Goal: Task Accomplishment & Management: Use online tool/utility

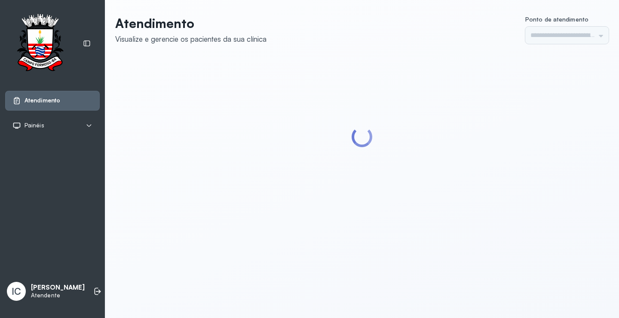
type input "*********"
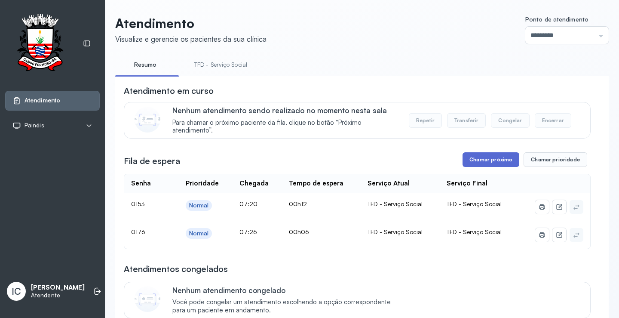
click at [476, 165] on button "Chamar próximo" at bounding box center [490, 159] width 57 height 15
click at [477, 162] on button "Chamar próximo" at bounding box center [490, 159] width 57 height 15
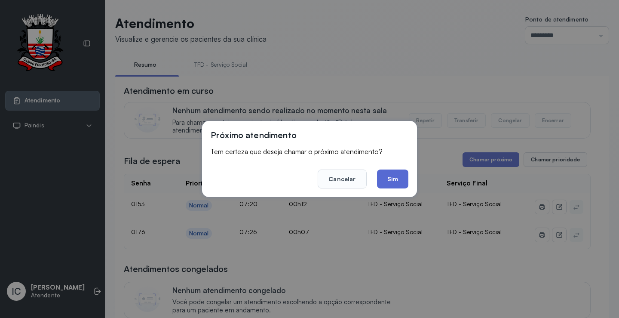
click at [392, 187] on button "Sim" at bounding box center [392, 178] width 31 height 19
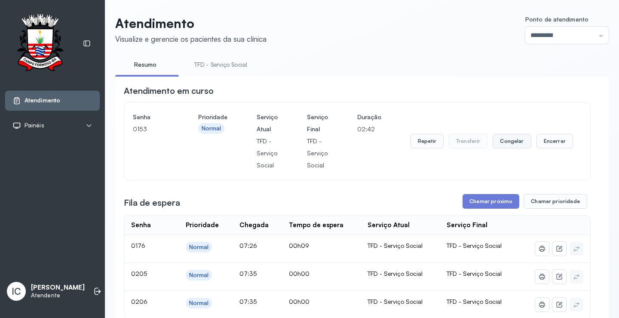
click at [511, 144] on button "Congelar" at bounding box center [511, 141] width 38 height 15
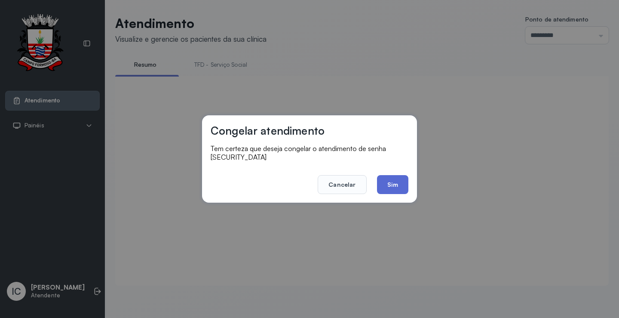
click at [393, 180] on button "Sim" at bounding box center [392, 184] width 31 height 19
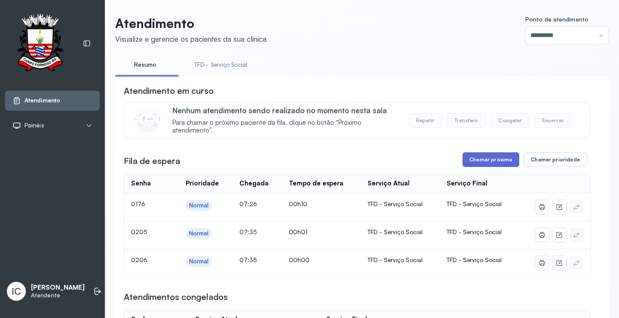
click at [494, 159] on button "Chamar próximo" at bounding box center [490, 159] width 57 height 15
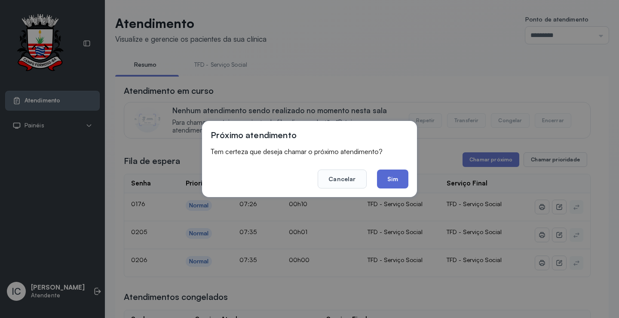
click at [389, 179] on button "Sim" at bounding box center [392, 178] width 31 height 19
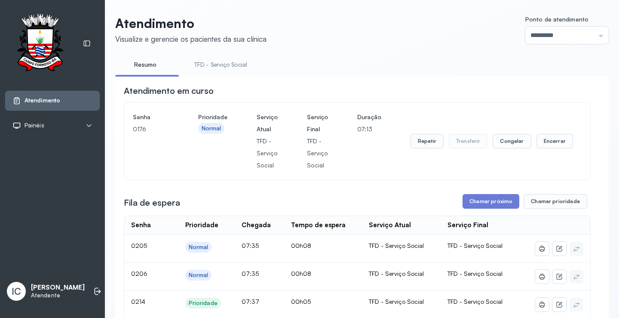
click at [357, 52] on div "**********" at bounding box center [361, 300] width 493 height 570
click at [497, 205] on button "Chamar próximo" at bounding box center [490, 201] width 57 height 15
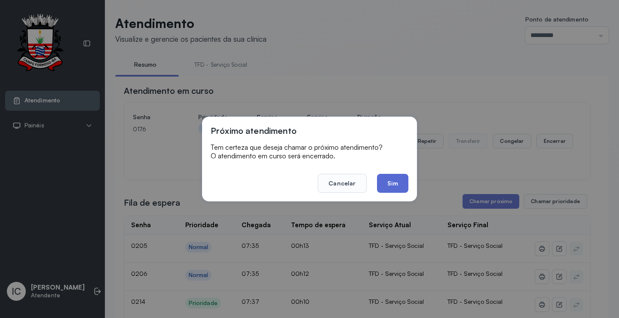
click at [388, 183] on button "Sim" at bounding box center [392, 183] width 31 height 19
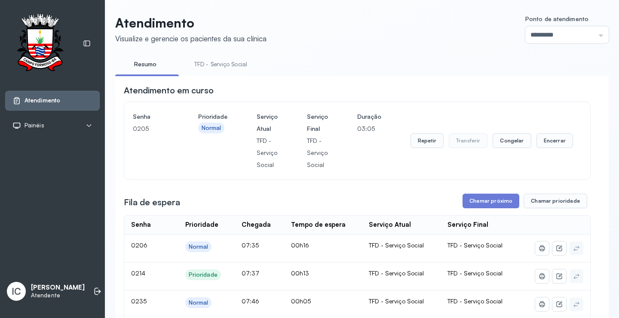
scroll to position [106, 0]
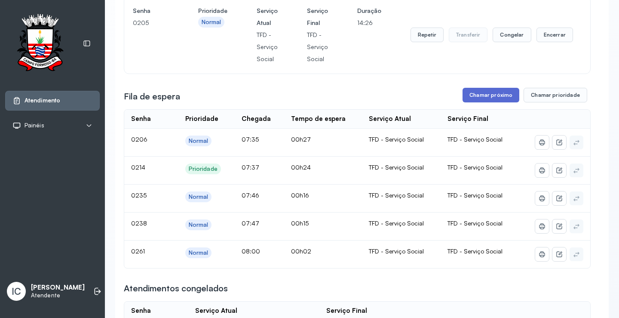
click at [481, 97] on button "Chamar próximo" at bounding box center [490, 95] width 57 height 15
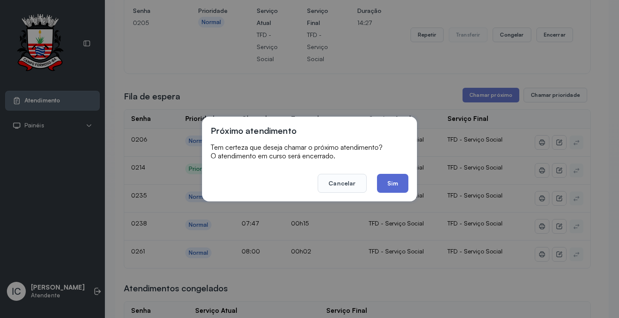
click at [400, 183] on button "Sim" at bounding box center [392, 183] width 31 height 19
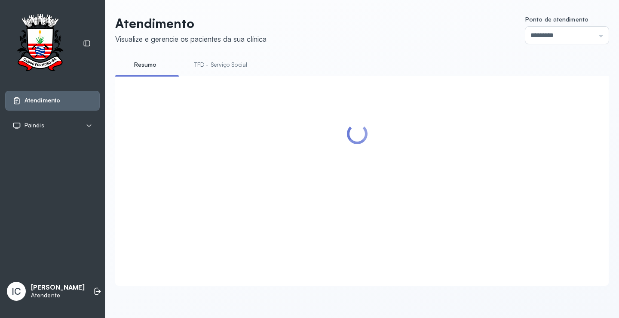
scroll to position [301, 0]
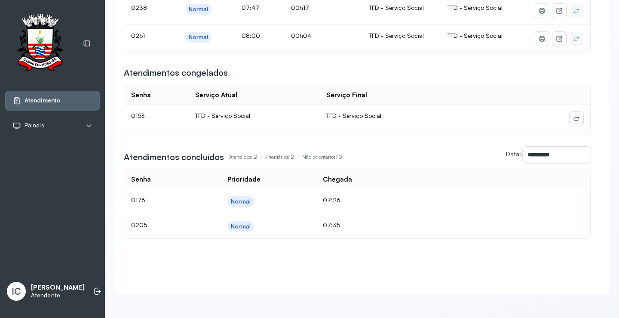
click at [573, 115] on icon at bounding box center [576, 118] width 7 height 7
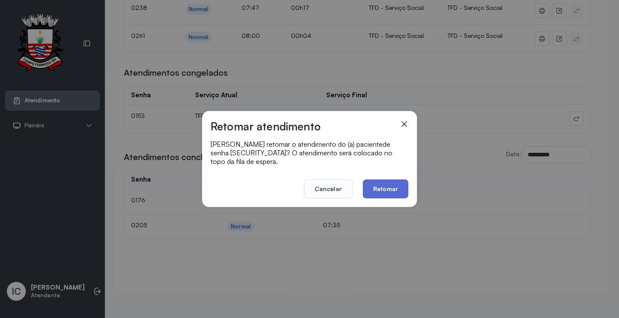
click at [387, 183] on button "Retomar" at bounding box center [386, 188] width 46 height 19
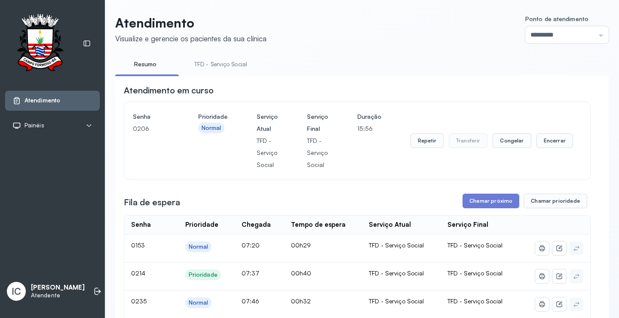
scroll to position [43, 0]
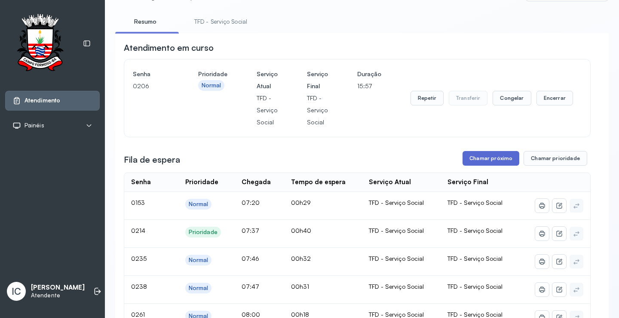
click at [499, 160] on button "Chamar próximo" at bounding box center [490, 158] width 57 height 15
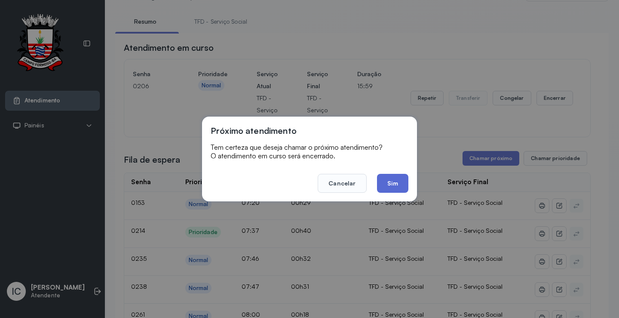
click at [401, 187] on button "Sim" at bounding box center [392, 183] width 31 height 19
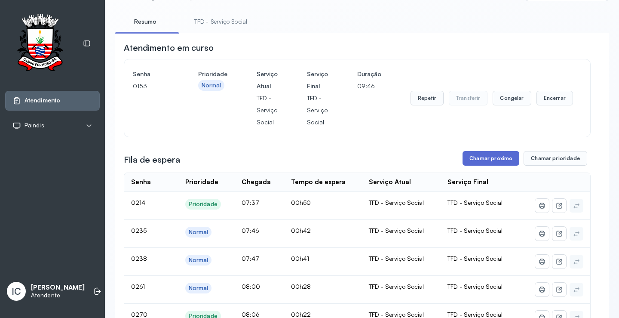
click at [484, 162] on button "Chamar próximo" at bounding box center [490, 158] width 57 height 15
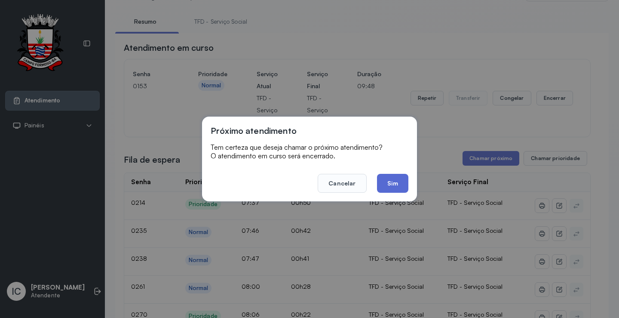
click at [401, 184] on button "Sim" at bounding box center [392, 183] width 31 height 19
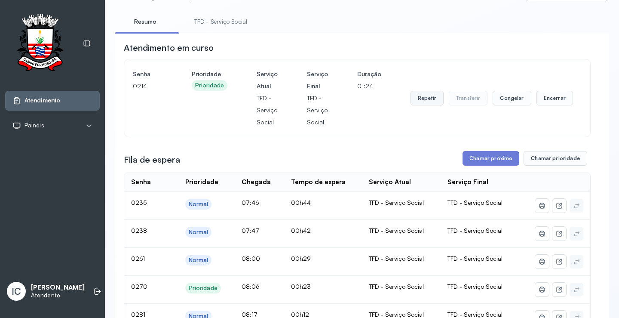
click at [428, 100] on button "Repetir" at bounding box center [426, 98] width 33 height 15
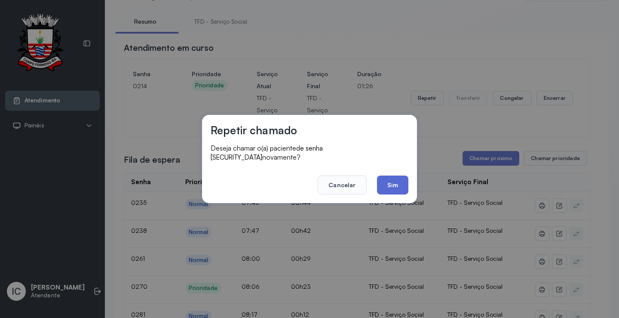
click at [392, 181] on button "Sim" at bounding box center [392, 184] width 31 height 19
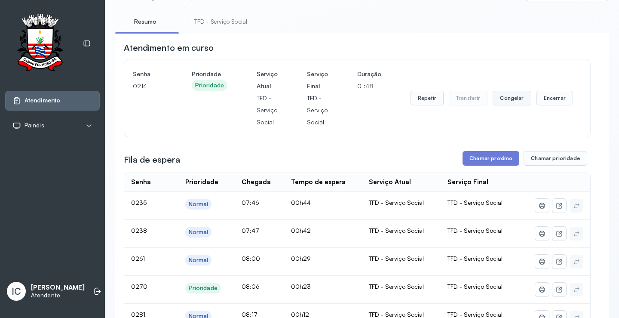
click at [504, 102] on button "Congelar" at bounding box center [511, 98] width 38 height 15
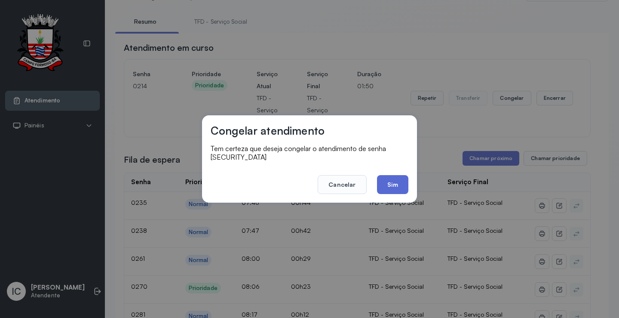
click at [402, 184] on button "Sim" at bounding box center [392, 184] width 31 height 19
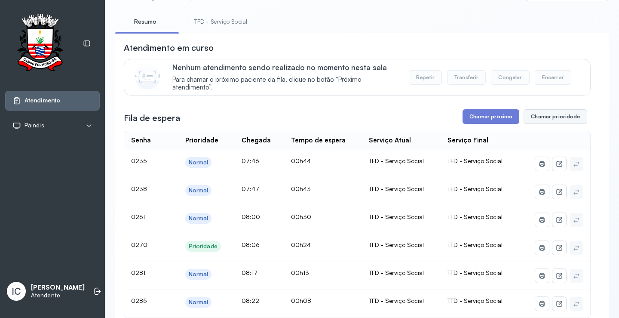
click at [542, 118] on button "Chamar prioridade" at bounding box center [555, 116] width 64 height 15
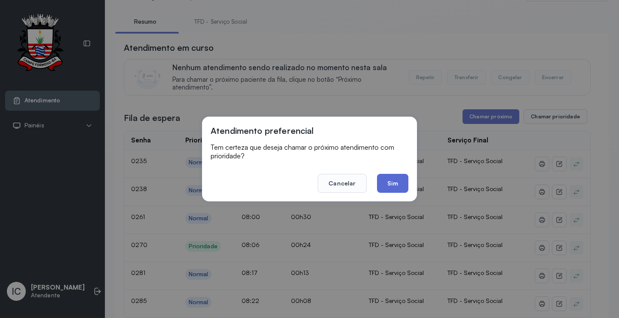
click at [394, 186] on button "Sim" at bounding box center [392, 183] width 31 height 19
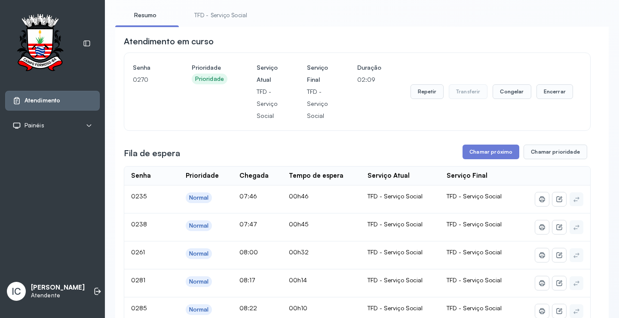
scroll to position [0, 0]
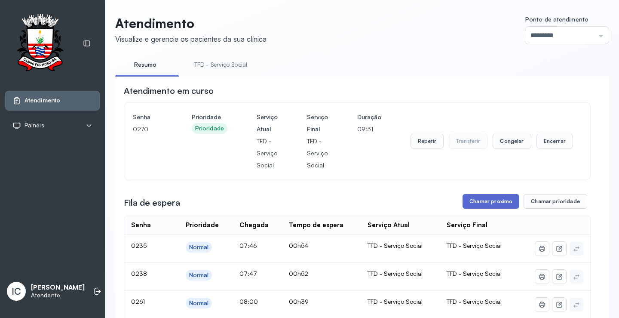
click at [495, 205] on button "Chamar próximo" at bounding box center [490, 201] width 57 height 15
click at [474, 205] on button "Chamar próximo" at bounding box center [490, 201] width 57 height 15
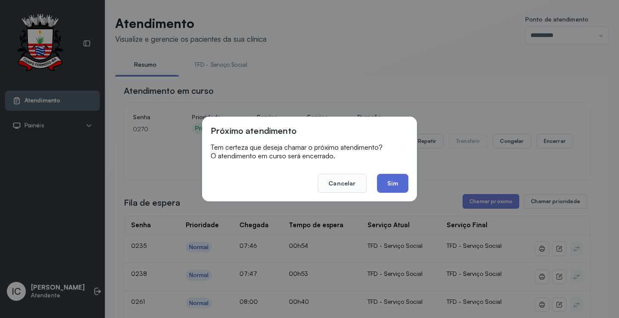
click at [393, 187] on button "Sim" at bounding box center [392, 183] width 31 height 19
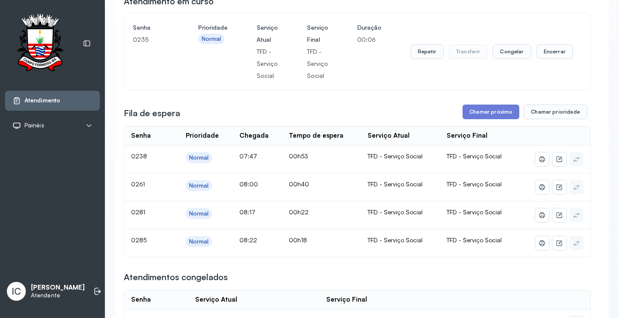
scroll to position [86, 0]
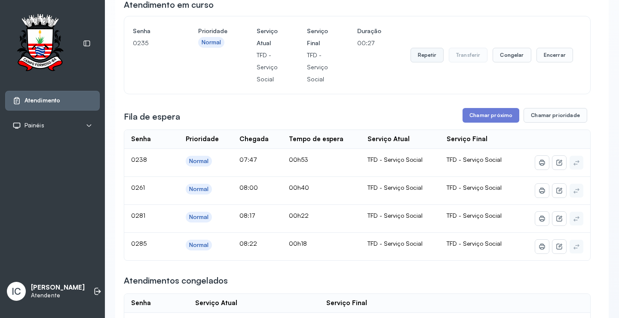
click at [421, 61] on button "Repetir" at bounding box center [426, 55] width 33 height 15
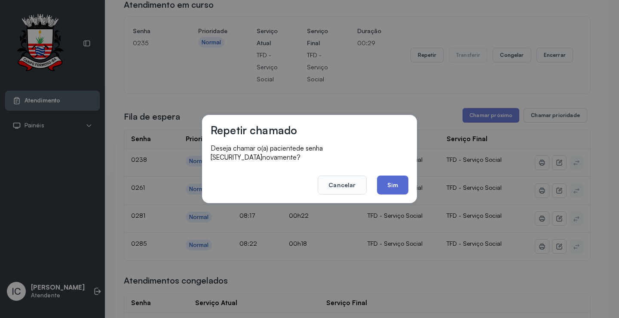
click at [395, 182] on button "Sim" at bounding box center [392, 184] width 31 height 19
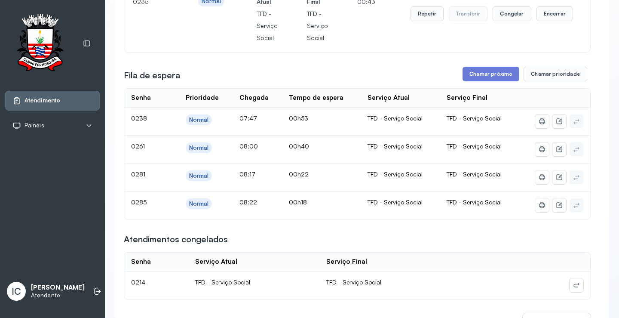
scroll to position [43, 0]
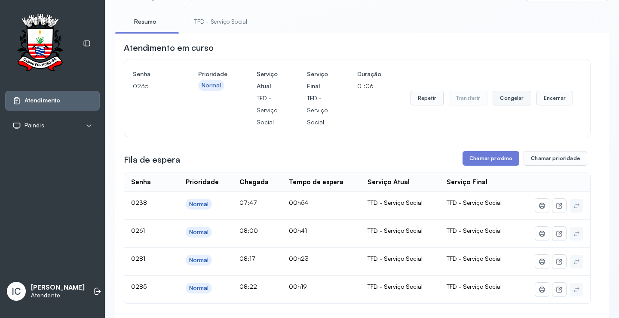
click at [511, 104] on button "Congelar" at bounding box center [511, 98] width 38 height 15
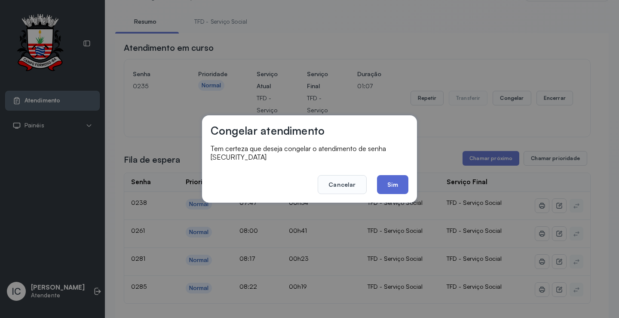
click at [396, 182] on button "Sim" at bounding box center [392, 184] width 31 height 19
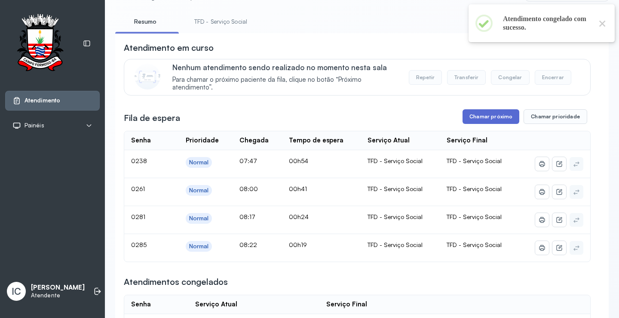
click at [493, 119] on button "Chamar próximo" at bounding box center [490, 116] width 57 height 15
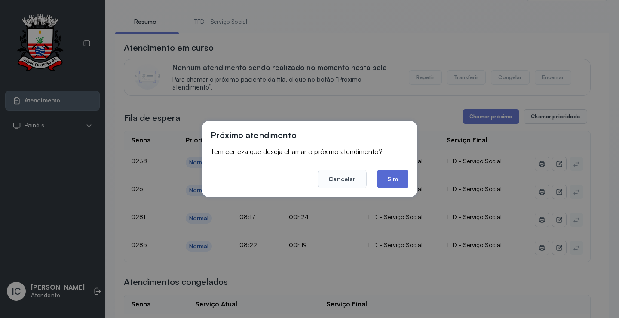
click at [394, 182] on button "Sim" at bounding box center [392, 178] width 31 height 19
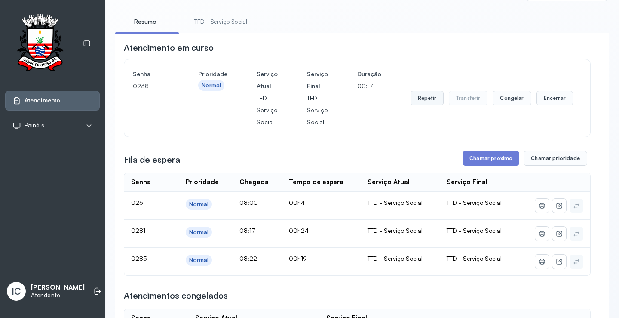
click at [428, 104] on button "Repetir" at bounding box center [426, 98] width 33 height 15
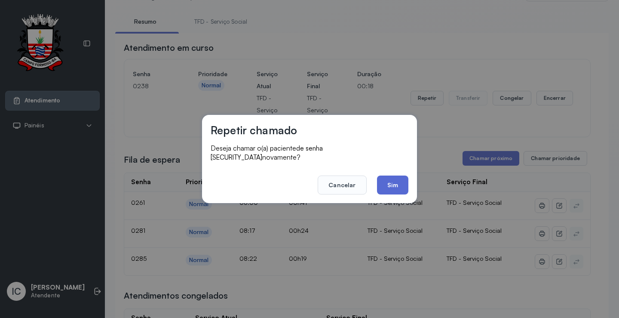
click at [395, 186] on button "Sim" at bounding box center [392, 184] width 31 height 19
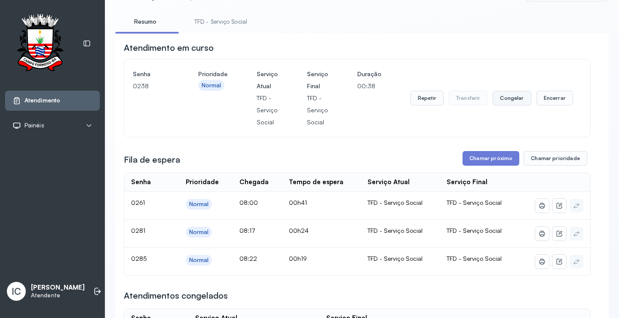
click at [510, 104] on button "Congelar" at bounding box center [511, 98] width 38 height 15
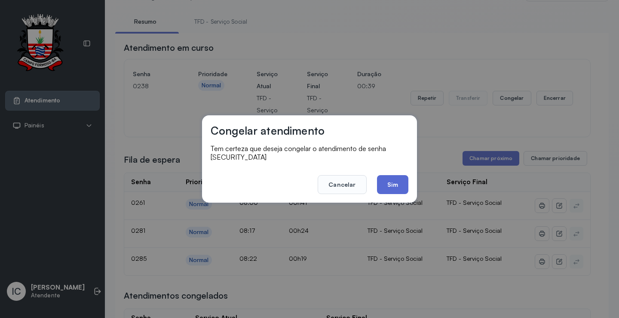
click at [389, 182] on button "Sim" at bounding box center [392, 184] width 31 height 19
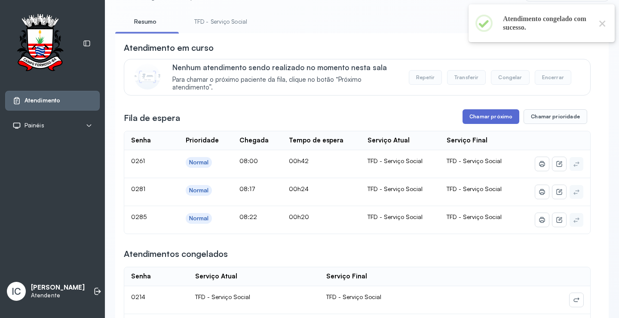
click at [482, 121] on button "Chamar próximo" at bounding box center [490, 116] width 57 height 15
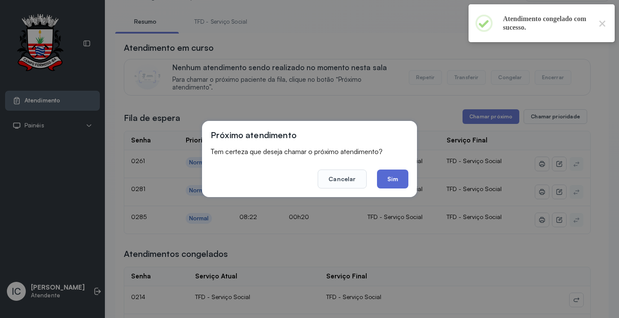
click at [395, 182] on button "Sim" at bounding box center [392, 178] width 31 height 19
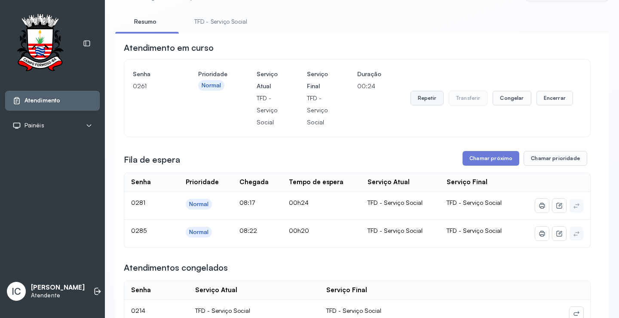
click at [420, 98] on button "Repetir" at bounding box center [426, 98] width 33 height 15
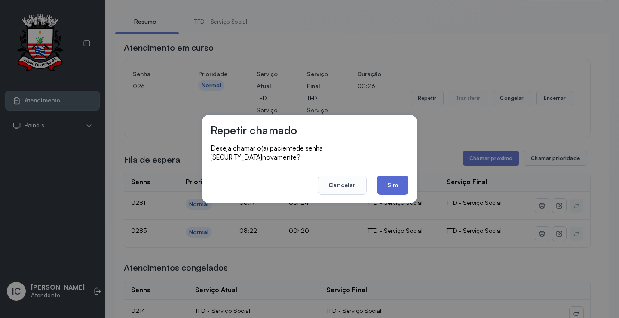
click at [391, 184] on button "Sim" at bounding box center [392, 184] width 31 height 19
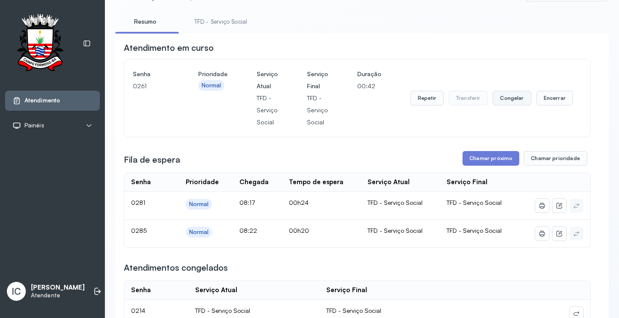
click at [514, 101] on button "Congelar" at bounding box center [511, 98] width 38 height 15
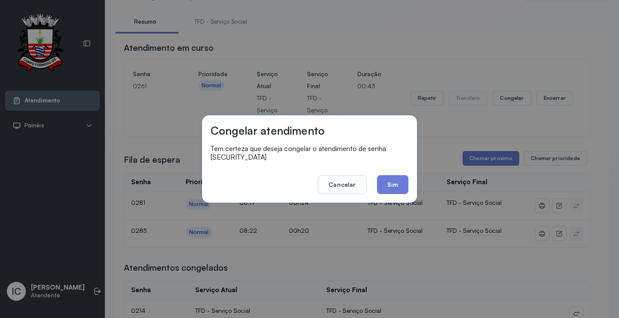
click at [384, 184] on button "Sim" at bounding box center [392, 184] width 31 height 19
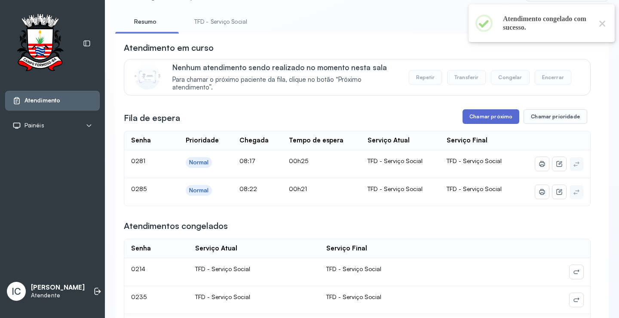
click at [477, 120] on button "Chamar próximo" at bounding box center [490, 116] width 57 height 15
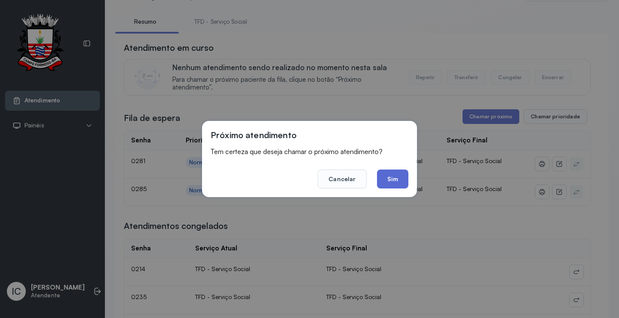
click at [393, 180] on button "Sim" at bounding box center [392, 178] width 31 height 19
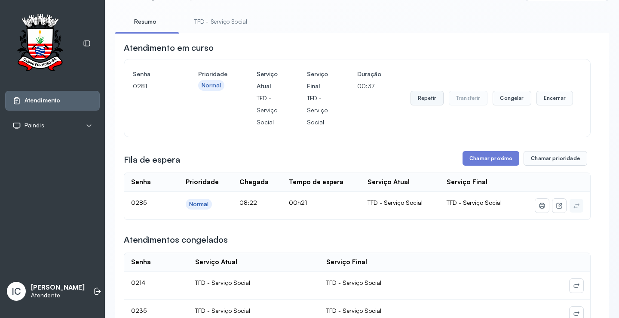
click at [421, 102] on button "Repetir" at bounding box center [426, 98] width 33 height 15
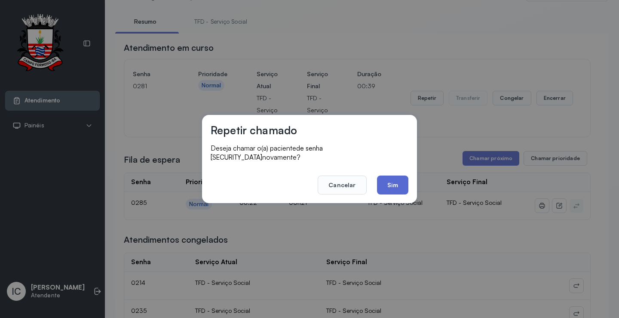
click at [404, 184] on button "Sim" at bounding box center [392, 184] width 31 height 19
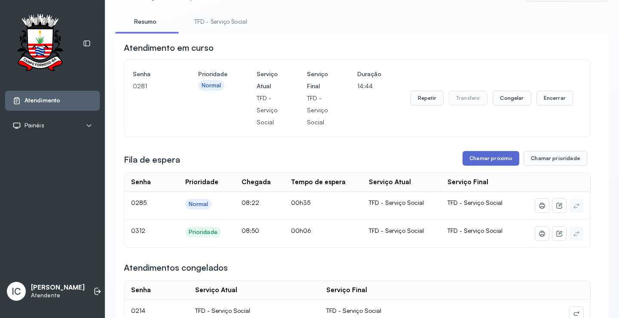
click at [481, 158] on button "Chamar próximo" at bounding box center [490, 158] width 57 height 15
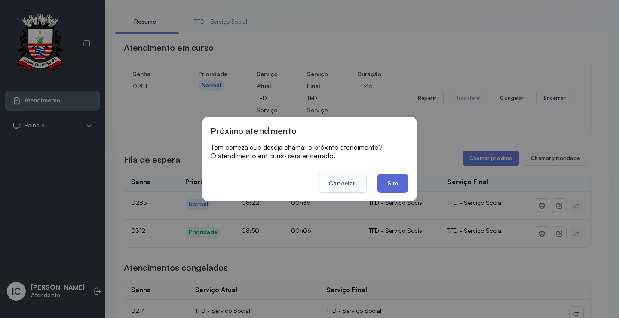
click at [392, 185] on button "Sim" at bounding box center [392, 183] width 31 height 19
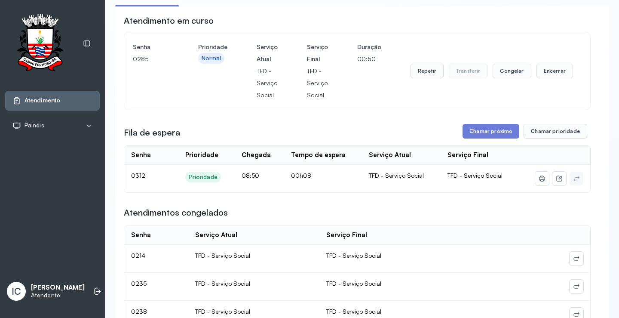
scroll to position [129, 0]
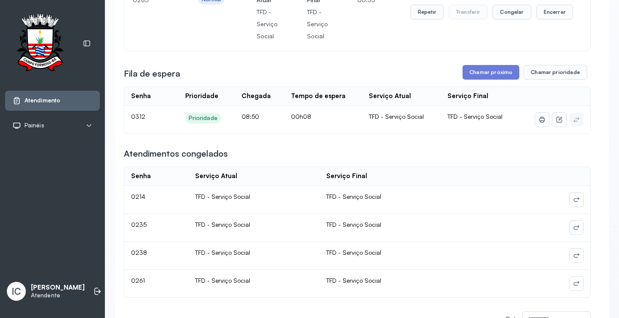
click at [573, 203] on icon at bounding box center [576, 199] width 7 height 7
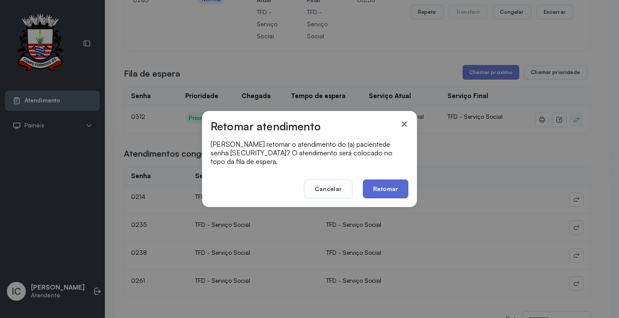
click at [379, 185] on button "Retomar" at bounding box center [386, 188] width 46 height 19
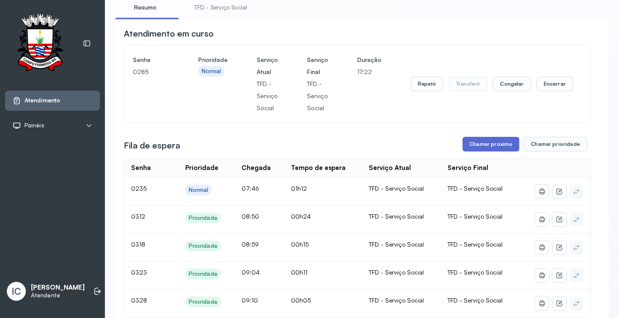
scroll to position [43, 0]
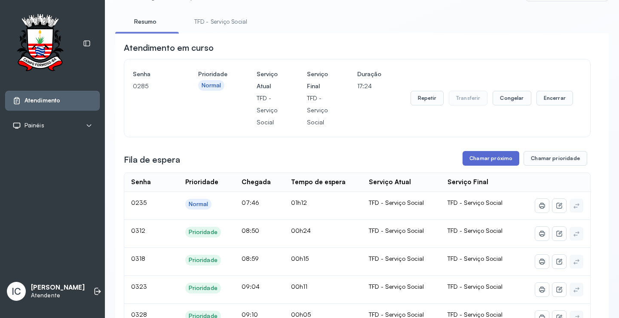
click at [492, 161] on button "Chamar próximo" at bounding box center [490, 158] width 57 height 15
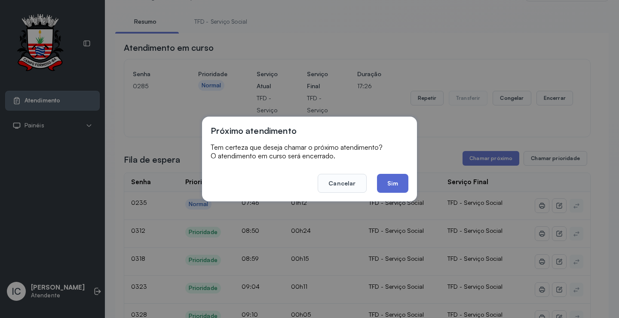
click at [398, 187] on button "Sim" at bounding box center [392, 183] width 31 height 19
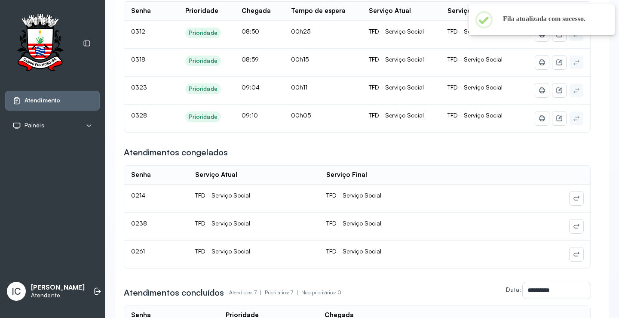
scroll to position [215, 0]
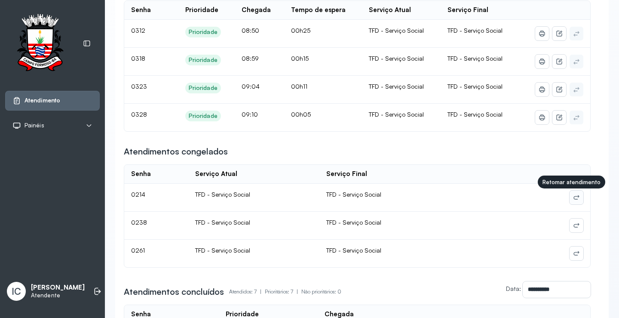
click at [573, 200] on icon at bounding box center [576, 197] width 7 height 7
click at [569, 200] on button at bounding box center [576, 197] width 14 height 14
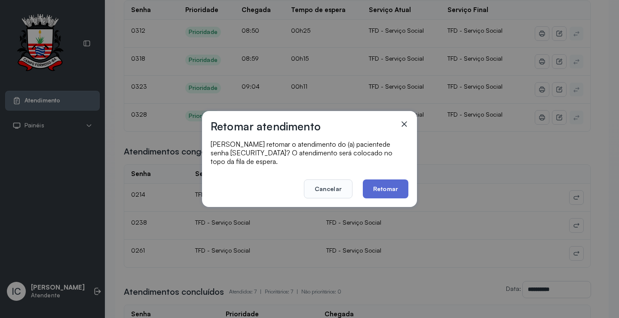
click at [383, 190] on button "Retomar" at bounding box center [386, 188] width 46 height 19
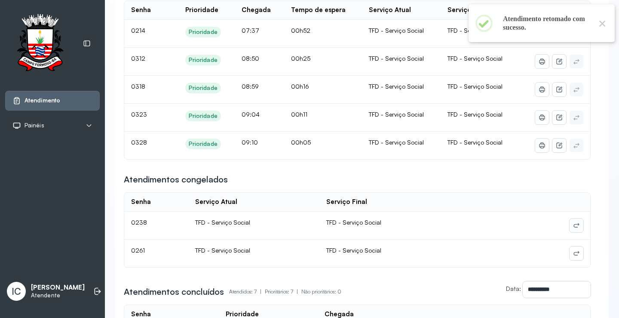
click at [573, 227] on icon at bounding box center [576, 225] width 7 height 7
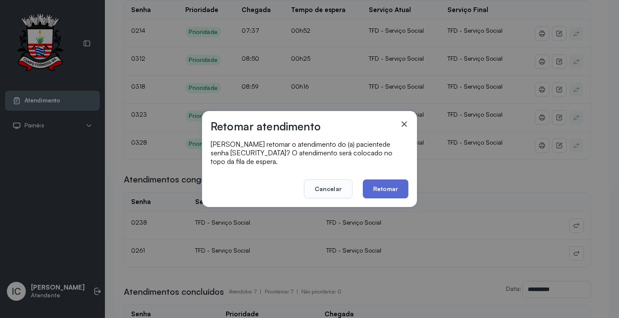
click at [396, 189] on button "Retomar" at bounding box center [386, 188] width 46 height 19
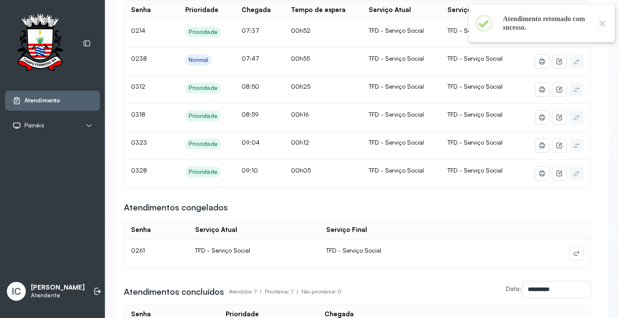
scroll to position [258, 0]
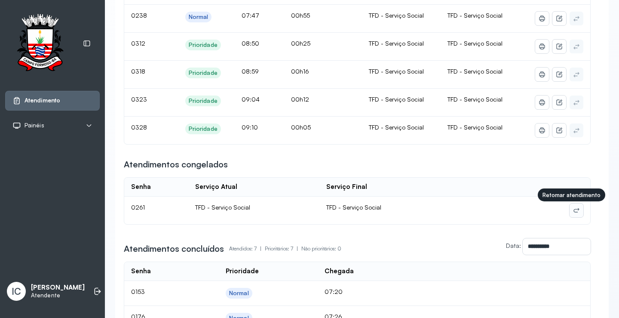
click at [573, 212] on icon at bounding box center [576, 210] width 7 height 7
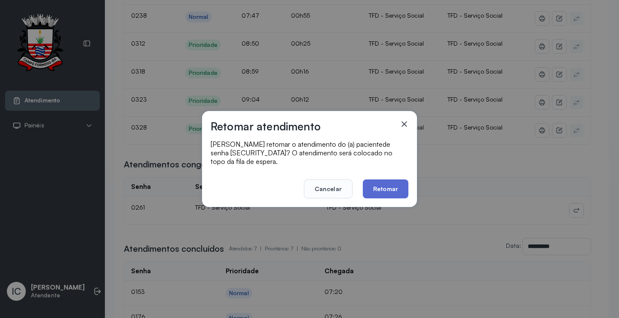
click at [388, 185] on button "Retomar" at bounding box center [386, 188] width 46 height 19
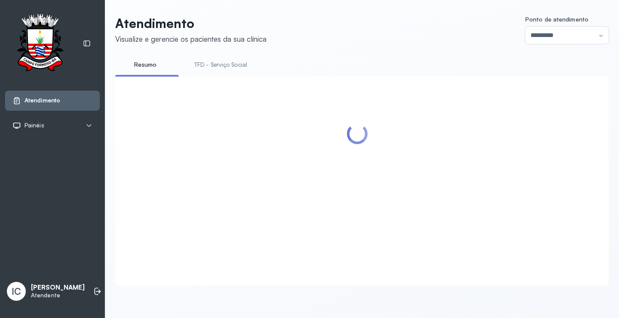
scroll to position [43, 0]
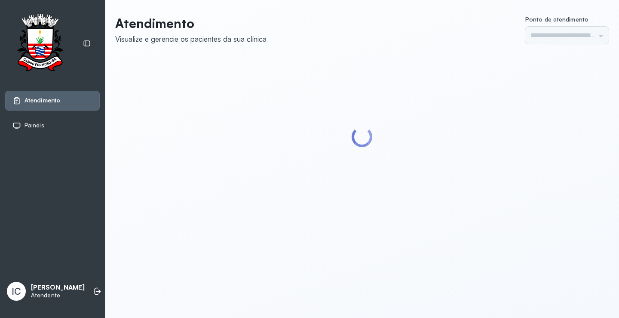
type input "*********"
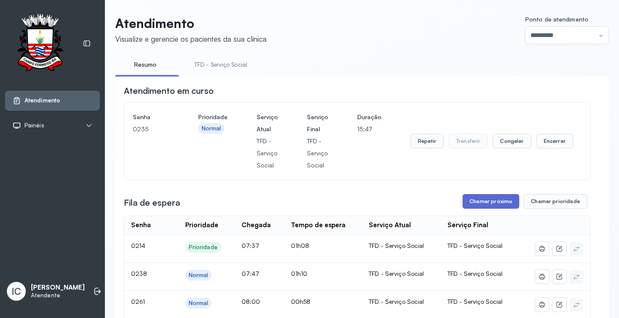
click at [489, 206] on button "Chamar próximo" at bounding box center [490, 201] width 57 height 15
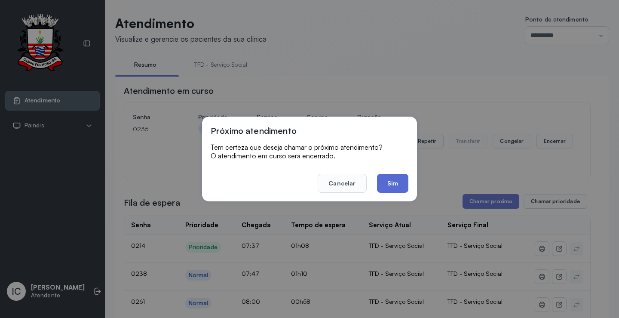
click at [389, 180] on button "Sim" at bounding box center [392, 183] width 31 height 19
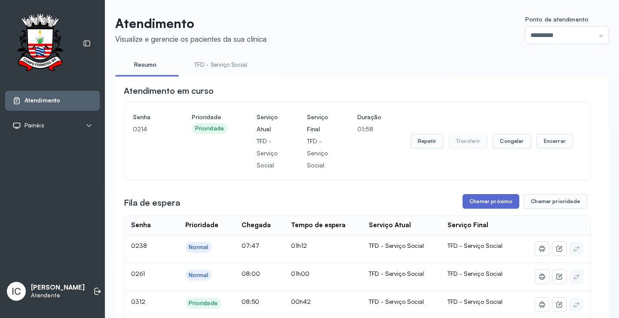
click at [496, 205] on button "Chamar próximo" at bounding box center [490, 201] width 57 height 15
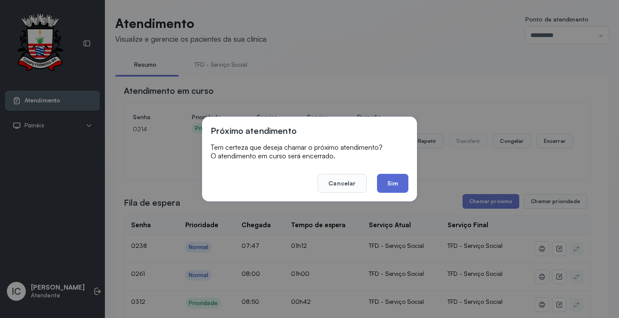
click at [397, 181] on button "Sim" at bounding box center [392, 183] width 31 height 19
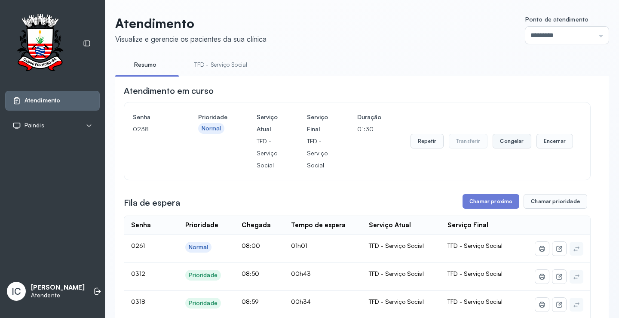
click at [512, 144] on button "Congelar" at bounding box center [511, 141] width 38 height 15
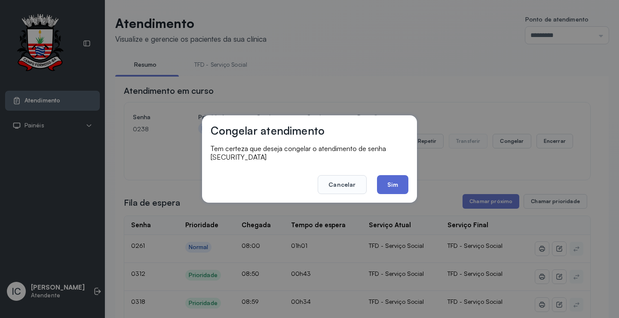
click at [393, 180] on button "Sim" at bounding box center [392, 184] width 31 height 19
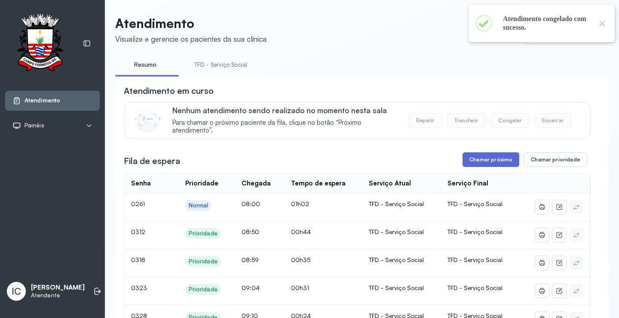
click at [483, 163] on button "Chamar próximo" at bounding box center [490, 159] width 57 height 15
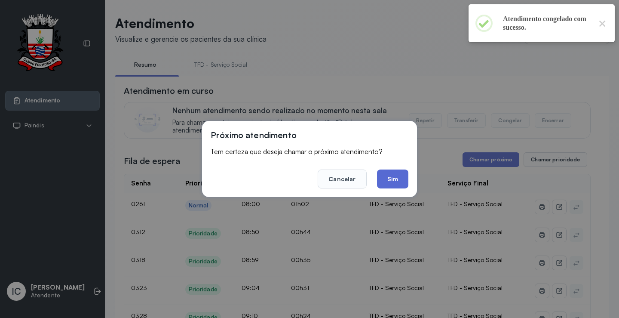
click at [393, 186] on button "Sim" at bounding box center [392, 178] width 31 height 19
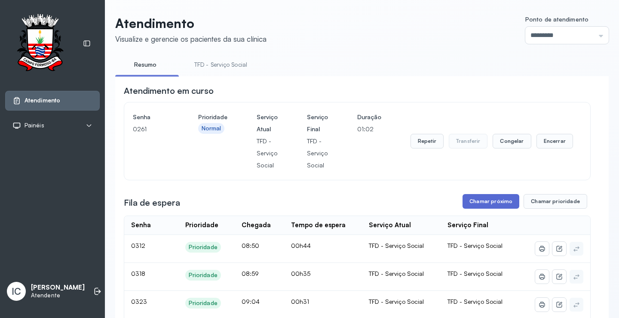
click at [475, 206] on button "Chamar próximo" at bounding box center [490, 201] width 57 height 15
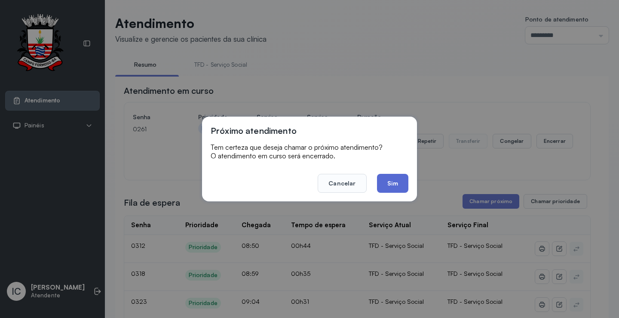
click at [388, 185] on button "Sim" at bounding box center [392, 183] width 31 height 19
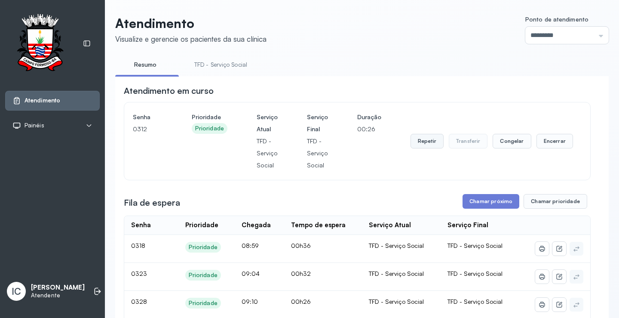
click at [430, 145] on button "Repetir" at bounding box center [426, 141] width 33 height 15
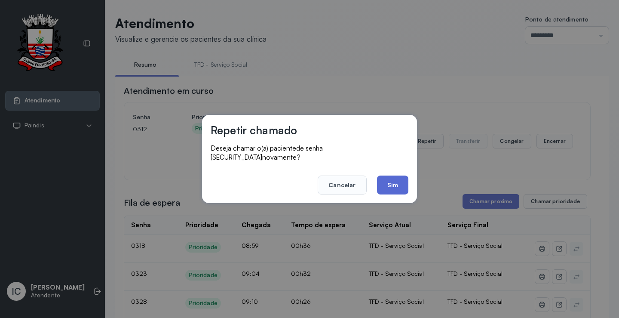
click at [401, 183] on button "Sim" at bounding box center [392, 184] width 31 height 19
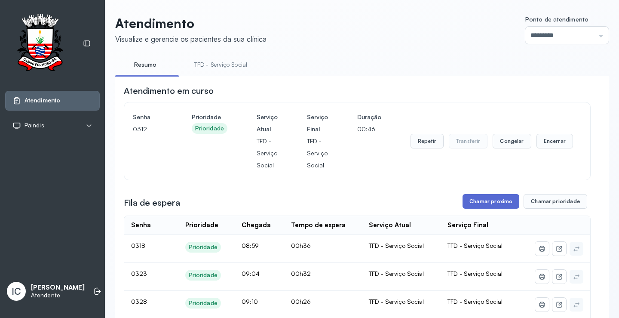
click at [506, 202] on button "Chamar próximo" at bounding box center [490, 201] width 57 height 15
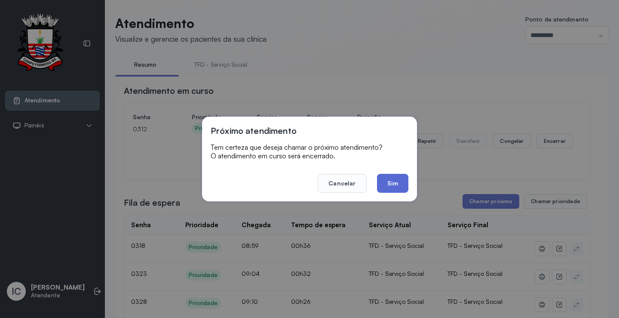
click at [397, 187] on button "Sim" at bounding box center [392, 183] width 31 height 19
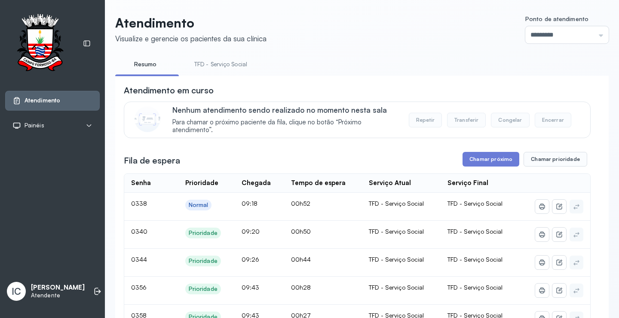
scroll to position [295, 0]
